Goal: Navigation & Orientation: Find specific page/section

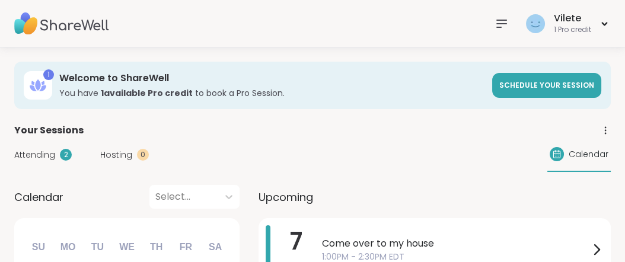
click at [497, 20] on icon at bounding box center [501, 23] width 9 height 7
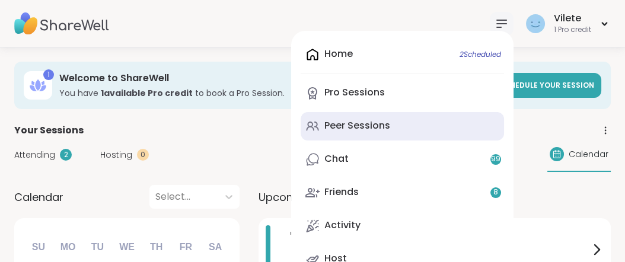
click at [341, 132] on div "Peer Sessions" at bounding box center [357, 125] width 66 height 13
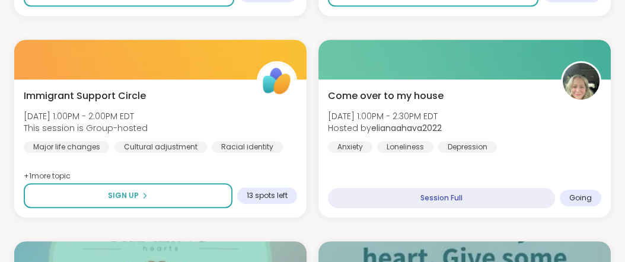
scroll to position [1099, 0]
